Goal: Task Accomplishment & Management: Manage account settings

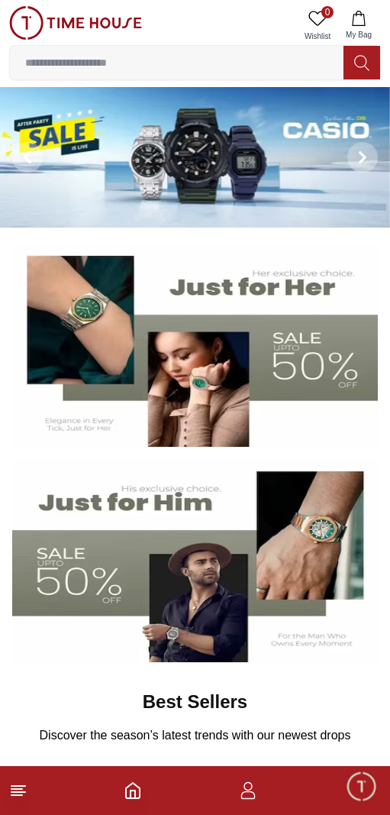
click at [340, 23] on button "My Bag" at bounding box center [359, 25] width 44 height 39
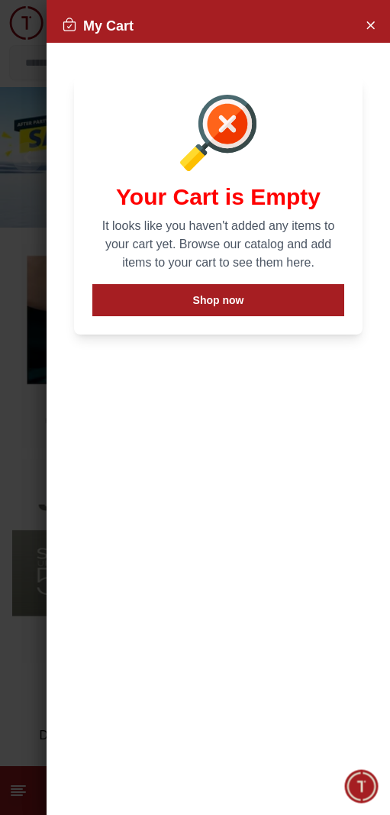
click at [373, 27] on icon "Close Account" at bounding box center [370, 24] width 7 height 7
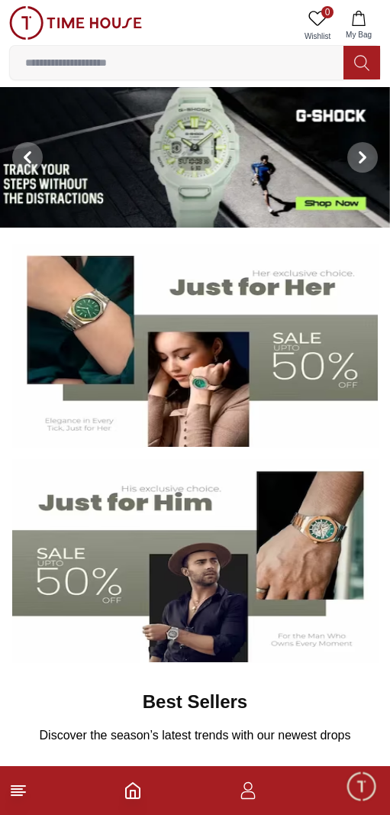
click at [365, 793] on span "Minimize live chat window" at bounding box center [361, 785] width 44 height 44
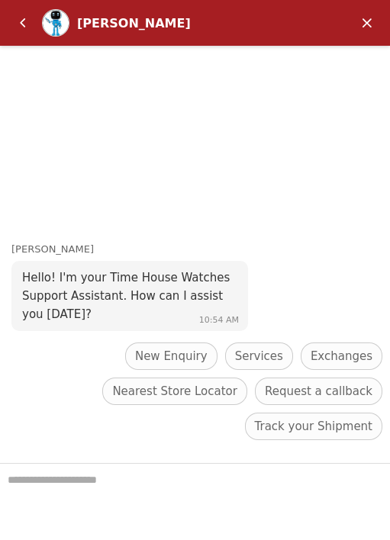
click at [369, 15] on em "Minimize" at bounding box center [367, 23] width 31 height 31
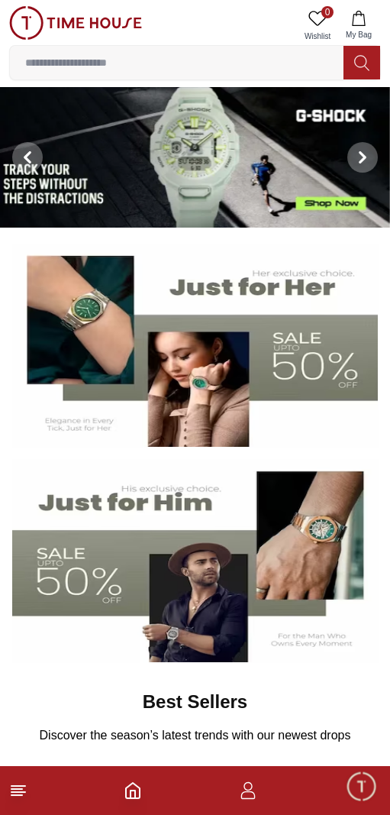
click at [245, 792] on icon "button" at bounding box center [247, 795] width 15 height 8
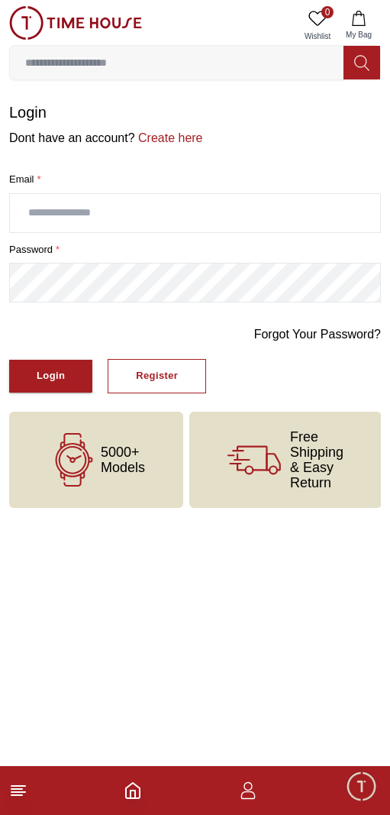
click at [60, 384] on button "Login" at bounding box center [50, 376] width 83 height 33
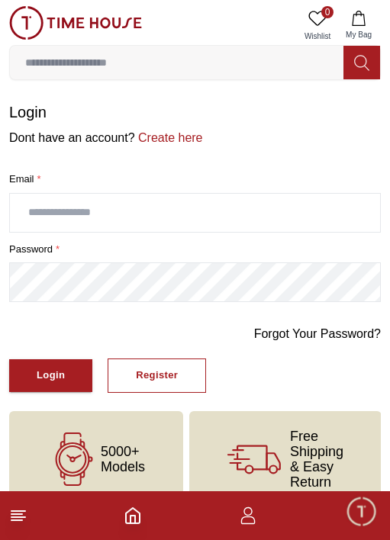
click at [78, 227] on input "text" at bounding box center [195, 213] width 370 height 38
type input "**********"
click at [19, 521] on line at bounding box center [16, 521] width 11 height 0
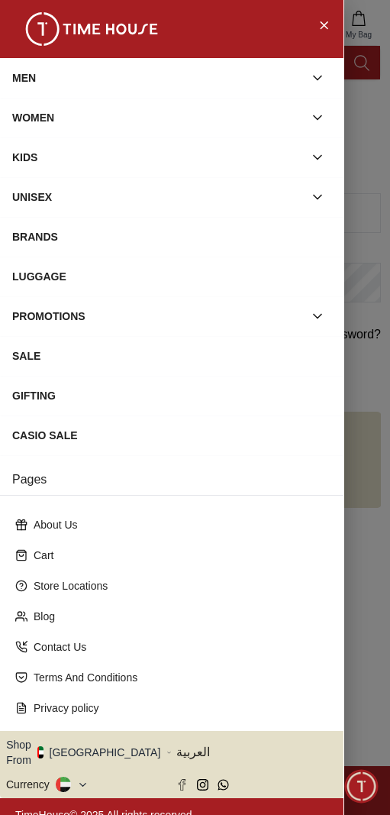
scroll to position [4, 0]
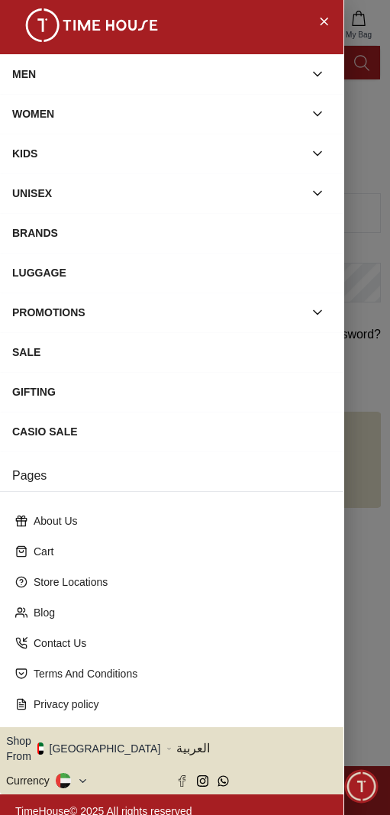
click at [102, 738] on button "Shop From [GEOGRAPHIC_DATA]" at bounding box center [89, 748] width 166 height 31
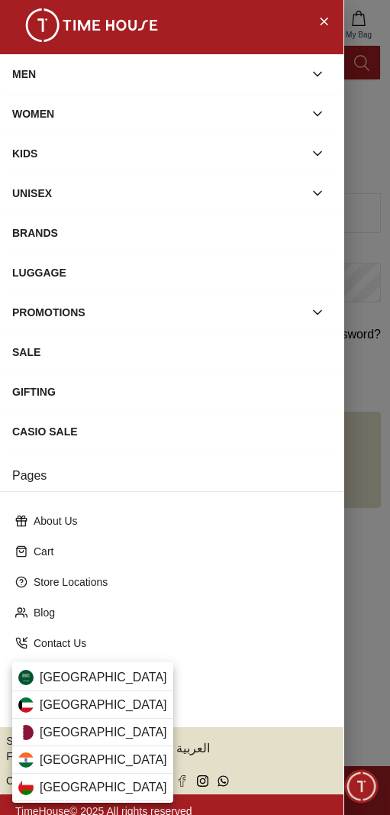
click at [103, 750] on div "[GEOGRAPHIC_DATA]" at bounding box center [92, 759] width 161 height 27
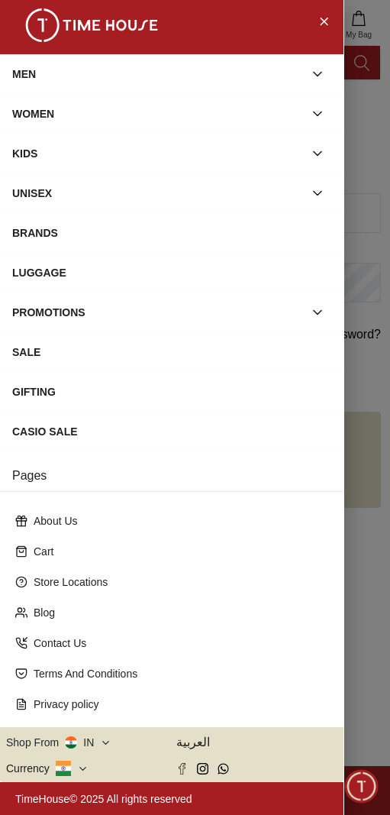
click at [80, 767] on icon at bounding box center [82, 768] width 11 height 11
